Goal: Navigation & Orientation: Find specific page/section

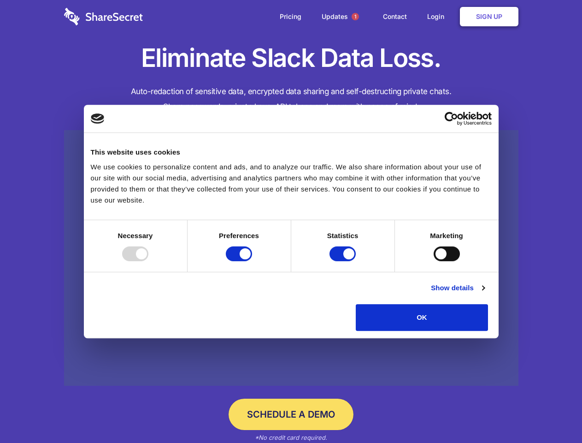
click at [148, 261] on div at bounding box center [135, 253] width 26 height 15
click at [252, 261] on input "Preferences" at bounding box center [239, 253] width 26 height 15
checkbox input "false"
click at [344, 261] on input "Statistics" at bounding box center [343, 253] width 26 height 15
checkbox input "false"
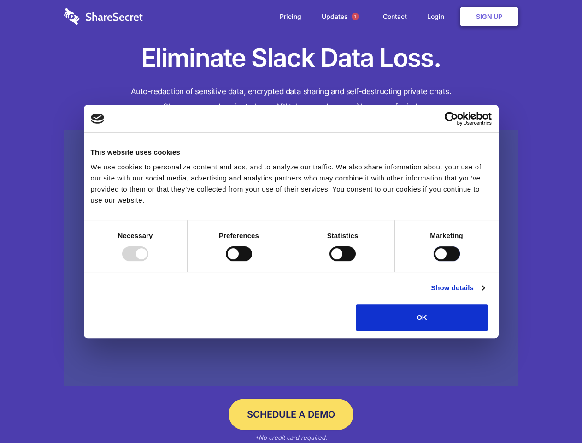
click at [434, 261] on input "Marketing" at bounding box center [447, 253] width 26 height 15
checkbox input "true"
click at [485, 293] on link "Show details" at bounding box center [457, 287] width 53 height 11
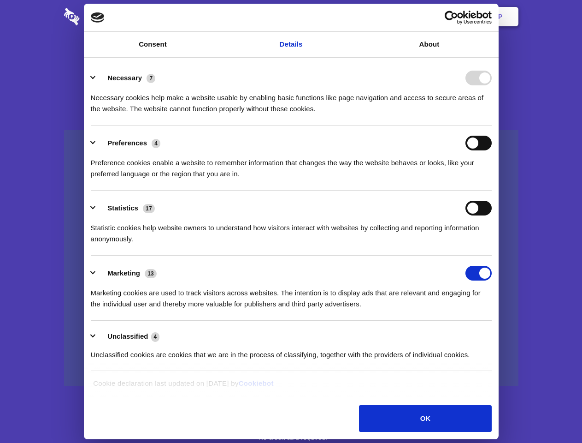
click at [492, 125] on li "Necessary 7 Necessary cookies help make a website usable by enabling basic func…" at bounding box center [291, 92] width 401 height 65
click at [355, 17] on span "1" at bounding box center [355, 16] width 7 height 7
